Goal: Communication & Community: Answer question/provide support

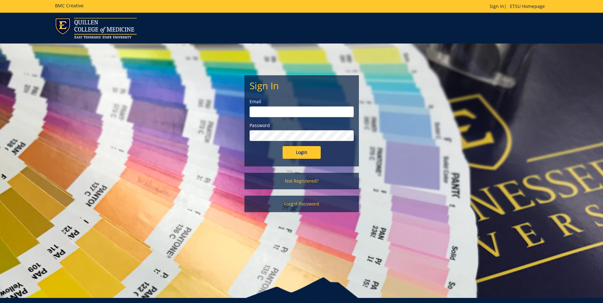
click at [313, 111] on input "email" at bounding box center [302, 111] width 104 height 11
type input "[EMAIL_ADDRESS][DOMAIN_NAME]"
click at [283, 146] on input "Login" at bounding box center [302, 152] width 38 height 13
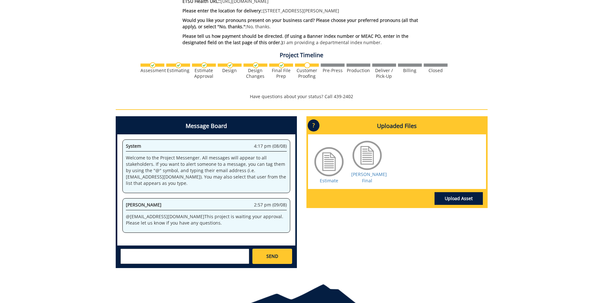
scroll to position [252, 0]
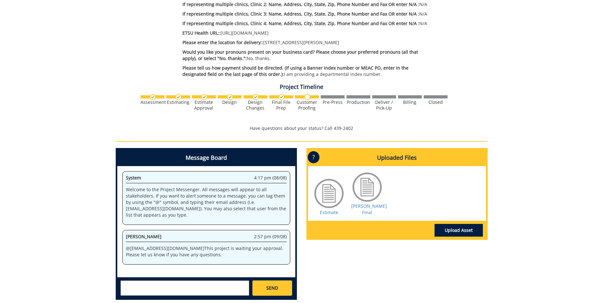
click at [308, 99] on img at bounding box center [307, 97] width 6 height 6
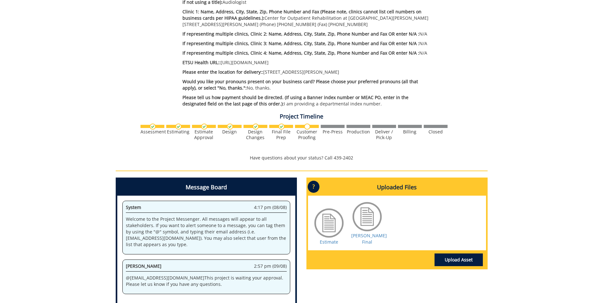
scroll to position [286, 0]
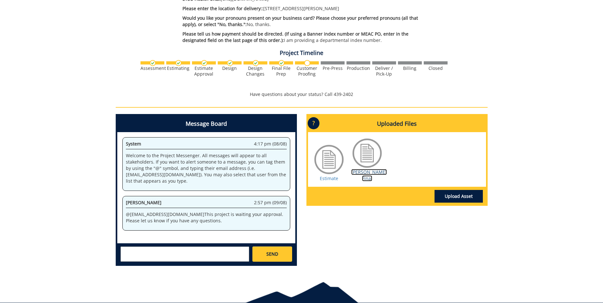
click at [363, 171] on link "Carter BC Final" at bounding box center [369, 175] width 36 height 12
click at [369, 171] on link "Carter BC Final" at bounding box center [369, 175] width 36 height 12
click at [332, 175] on link "Estimate" at bounding box center [329, 178] width 18 height 6
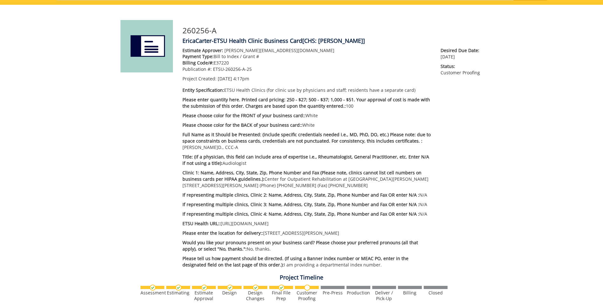
scroll to position [0, 0]
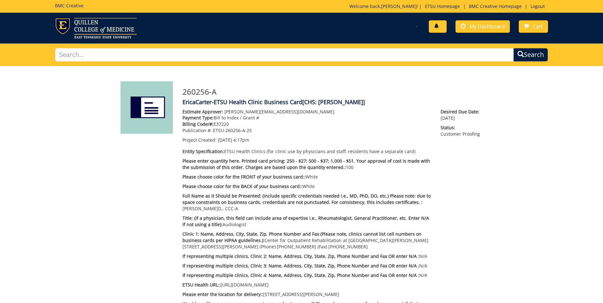
drag, startPoint x: 435, startPoint y: 24, endPoint x: 437, endPoint y: 27, distance: 4.0
click at [435, 24] on span at bounding box center [436, 26] width 5 height 5
click at [484, 26] on span "My Dashboard" at bounding box center [487, 26] width 35 height 7
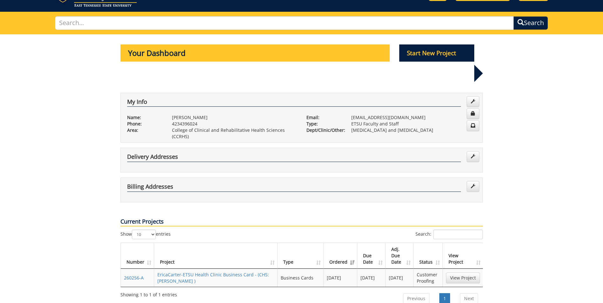
scroll to position [95, 0]
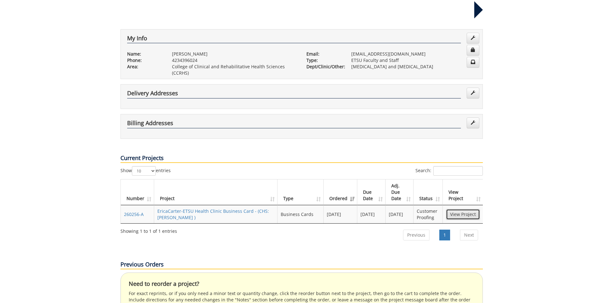
click at [462, 209] on link "View Project" at bounding box center [463, 214] width 34 height 11
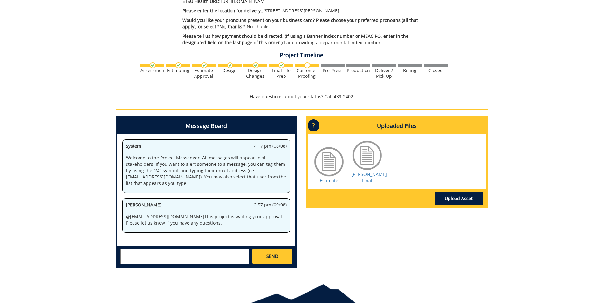
scroll to position [316, 0]
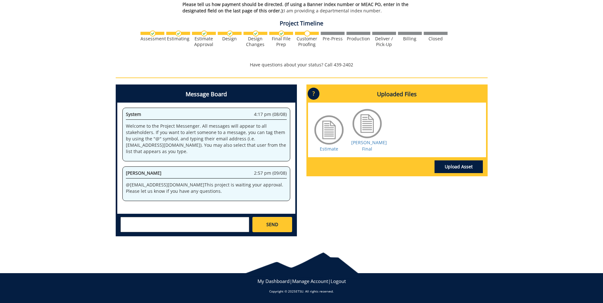
click at [177, 229] on textarea at bounding box center [184, 224] width 129 height 15
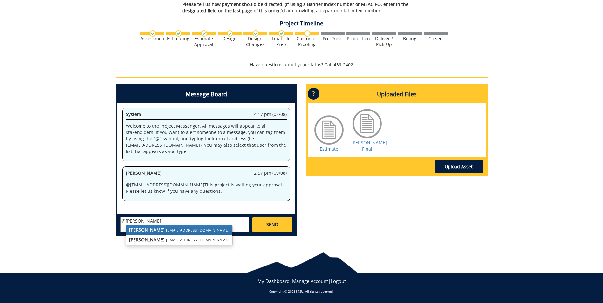
click at [166, 231] on small "[EMAIL_ADDRESS][DOMAIN_NAME]" at bounding box center [197, 230] width 63 height 5
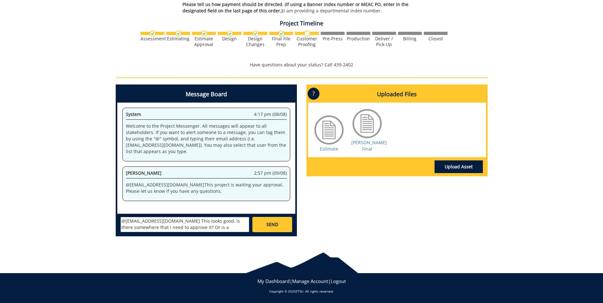
click at [174, 227] on textarea "@[EMAIL_ADDRESS][DOMAIN_NAME] This looks good. Is there somewhere that I need t…" at bounding box center [184, 224] width 129 height 15
click at [176, 227] on textarea "@[EMAIL_ADDRESS][DOMAIN_NAME] This looks good. Is there somewhere that I need t…" at bounding box center [184, 224] width 129 height 15
click at [230, 229] on textarea "@[EMAIL_ADDRESS][DOMAIN_NAME] This looks good. Is there somewhere that I need t…" at bounding box center [184, 224] width 129 height 15
click at [173, 221] on textarea "@[EMAIL_ADDRESS][DOMAIN_NAME] This looks good. Is there somewhere that I need t…" at bounding box center [184, 224] width 129 height 15
drag, startPoint x: 242, startPoint y: 221, endPoint x: 249, endPoint y: 227, distance: 9.2
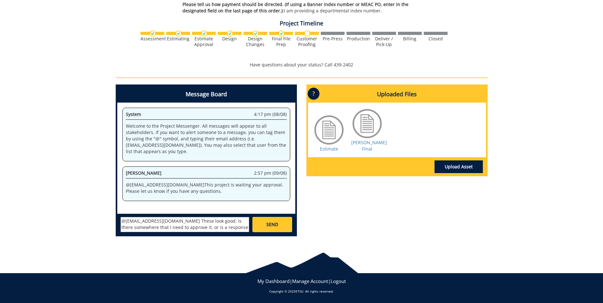
click at [242, 221] on textarea "@[EMAIL_ADDRESS][DOMAIN_NAME] These look good. Is there somewhere that I need t…" at bounding box center [184, 224] width 129 height 15
type textarea "@[EMAIL_ADDRESS][DOMAIN_NAME] These look good. Is there somewhere else that I n…"
click at [271, 225] on span "SEND" at bounding box center [272, 225] width 12 height 6
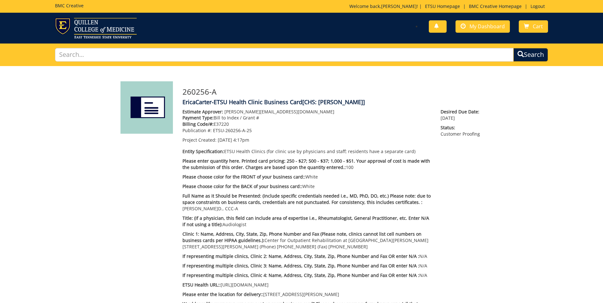
scroll to position [18285, 0]
